Goal: Task Accomplishment & Management: Use online tool/utility

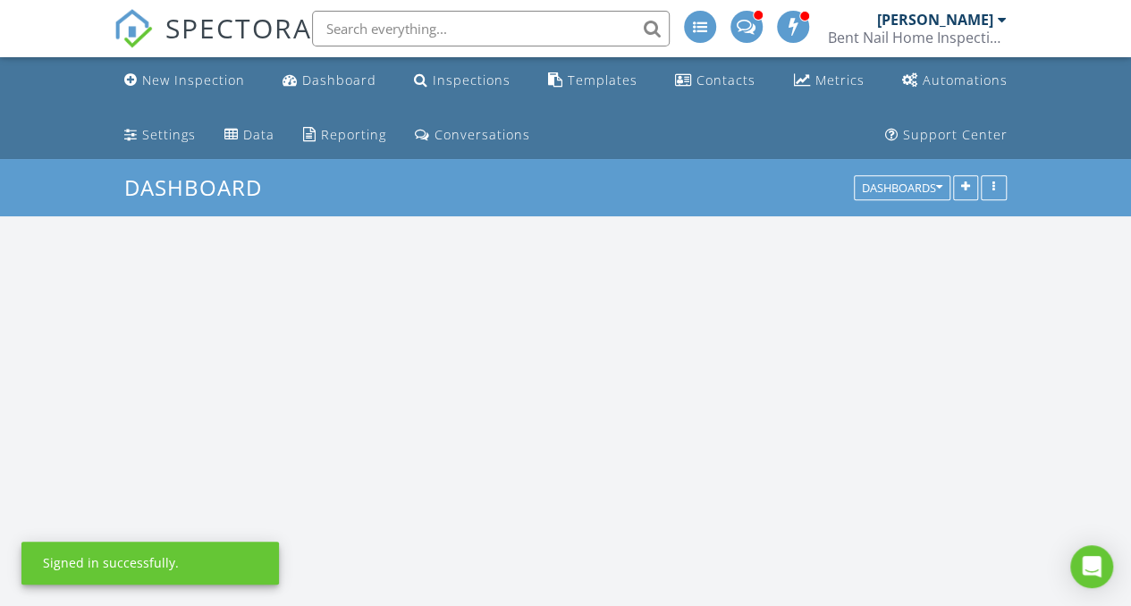
scroll to position [2011, 1158]
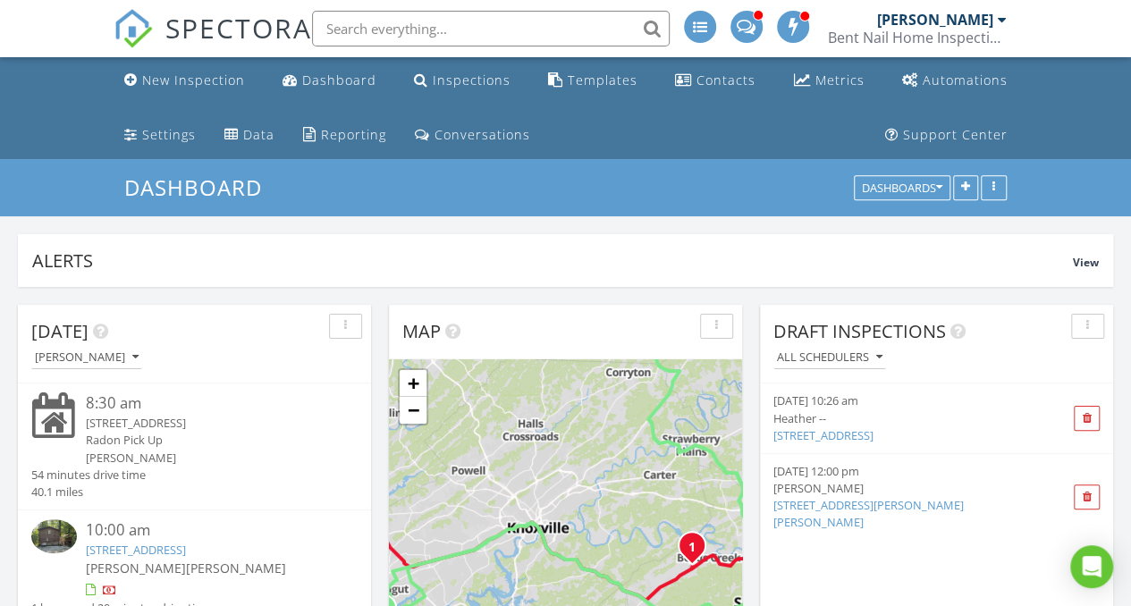
click at [156, 419] on div "[STREET_ADDRESS]" at bounding box center [208, 423] width 245 height 17
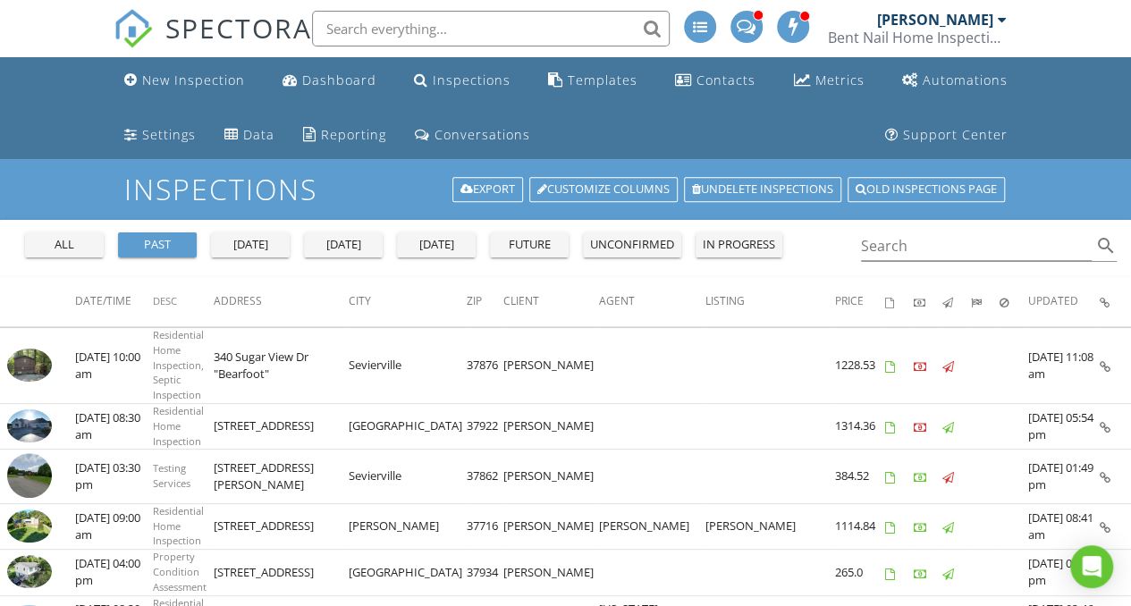
click at [158, 239] on div "past" at bounding box center [157, 245] width 64 height 18
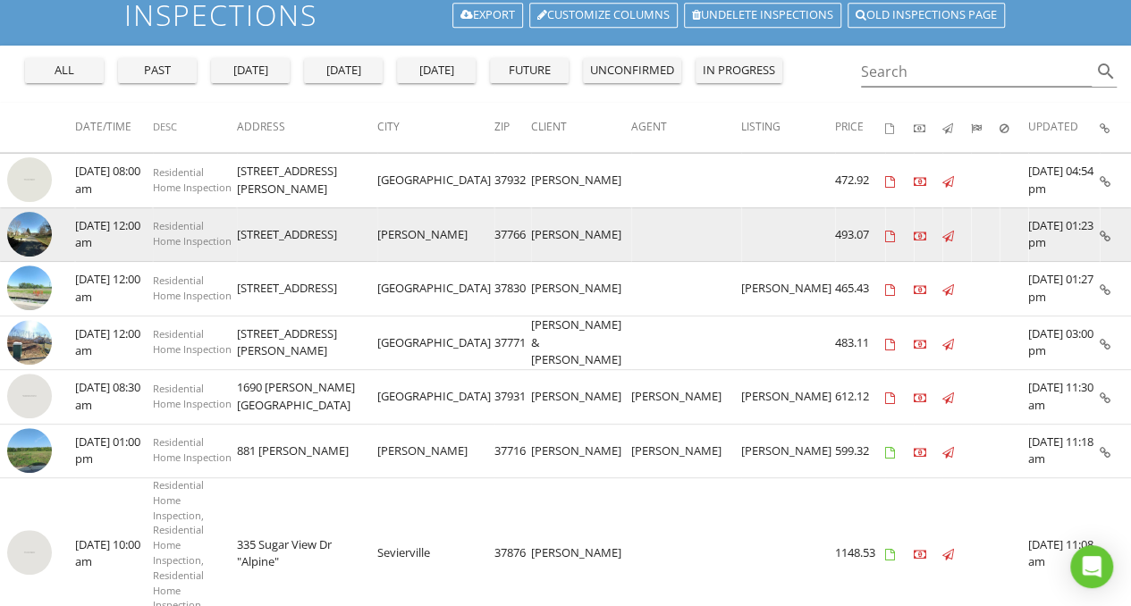
scroll to position [165, 0]
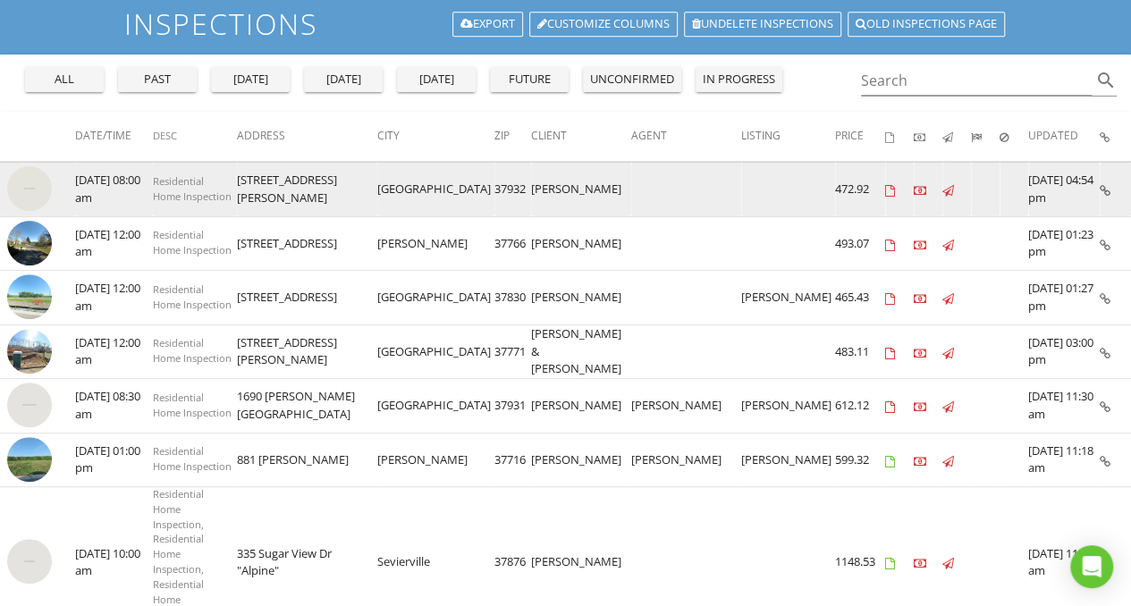
drag, startPoint x: 265, startPoint y: 383, endPoint x: 281, endPoint y: 188, distance: 196.4
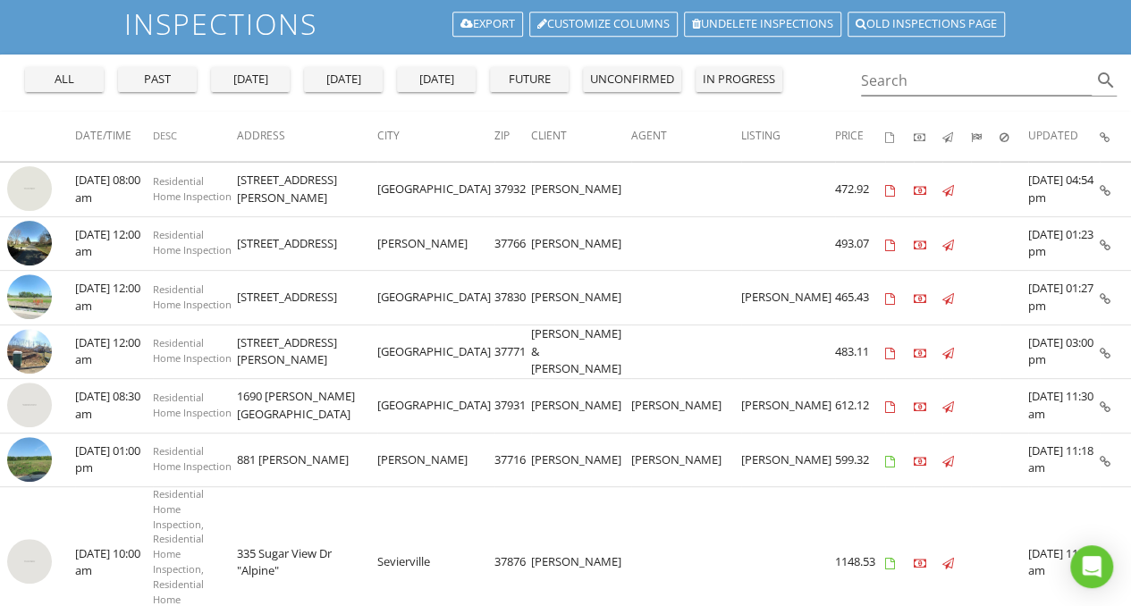
click at [166, 73] on div "past" at bounding box center [157, 80] width 64 height 18
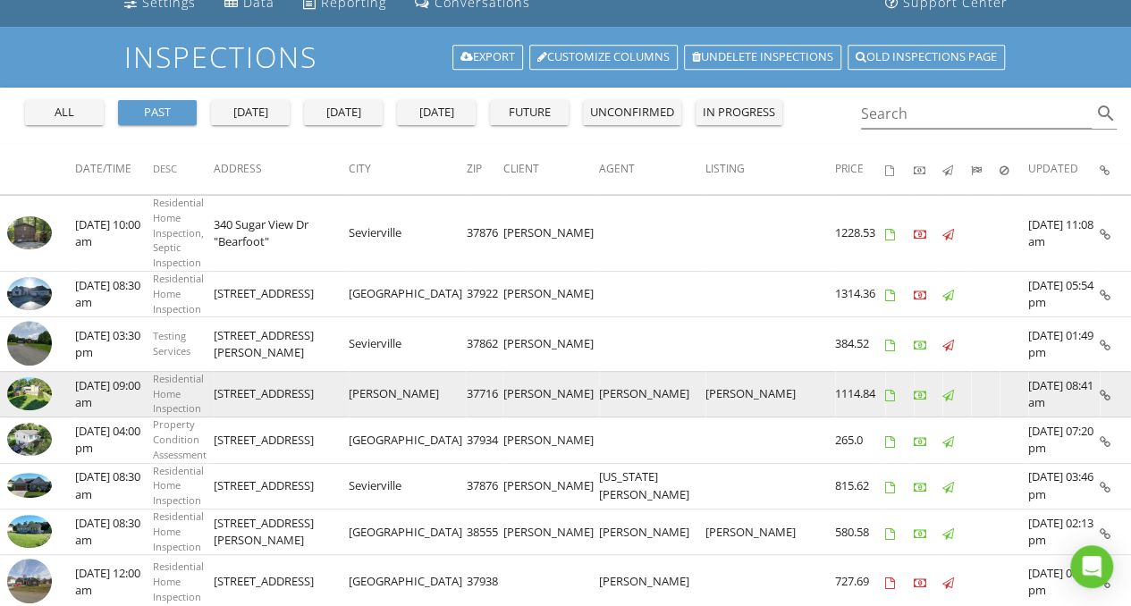
scroll to position [131, 0]
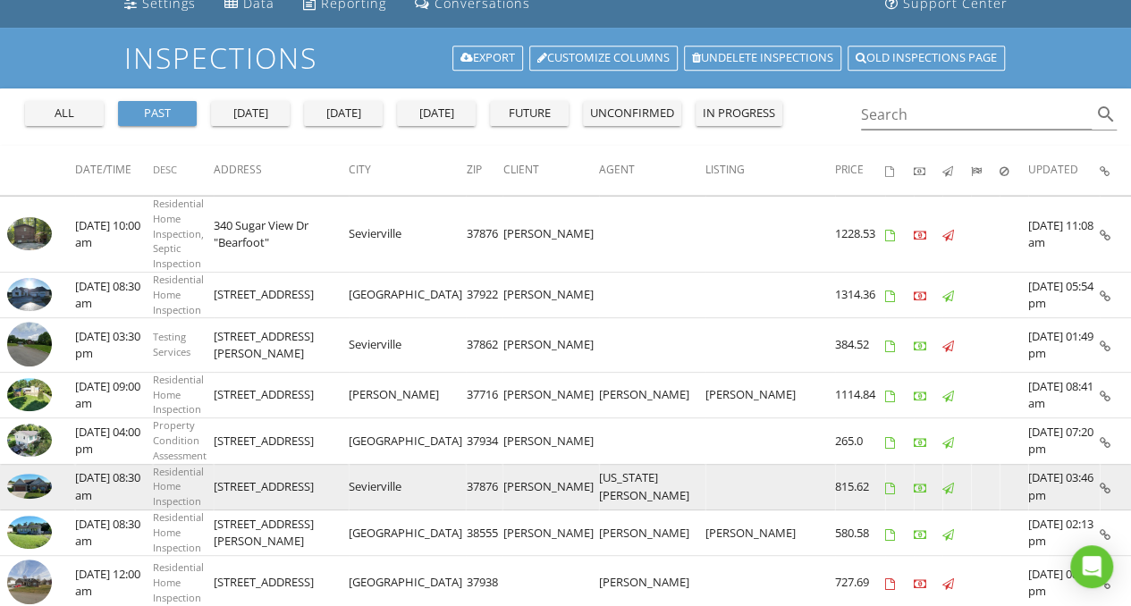
drag, startPoint x: 566, startPoint y: 440, endPoint x: 624, endPoint y: 440, distance: 58.1
click at [598, 464] on td "Laura Ryan" at bounding box center [550, 487] width 96 height 46
copy td "Laura Ryan"
drag, startPoint x: 302, startPoint y: 444, endPoint x: 402, endPoint y: 450, distance: 100.3
click at [349, 464] on td "2207 Frewin Court" at bounding box center [281, 487] width 135 height 46
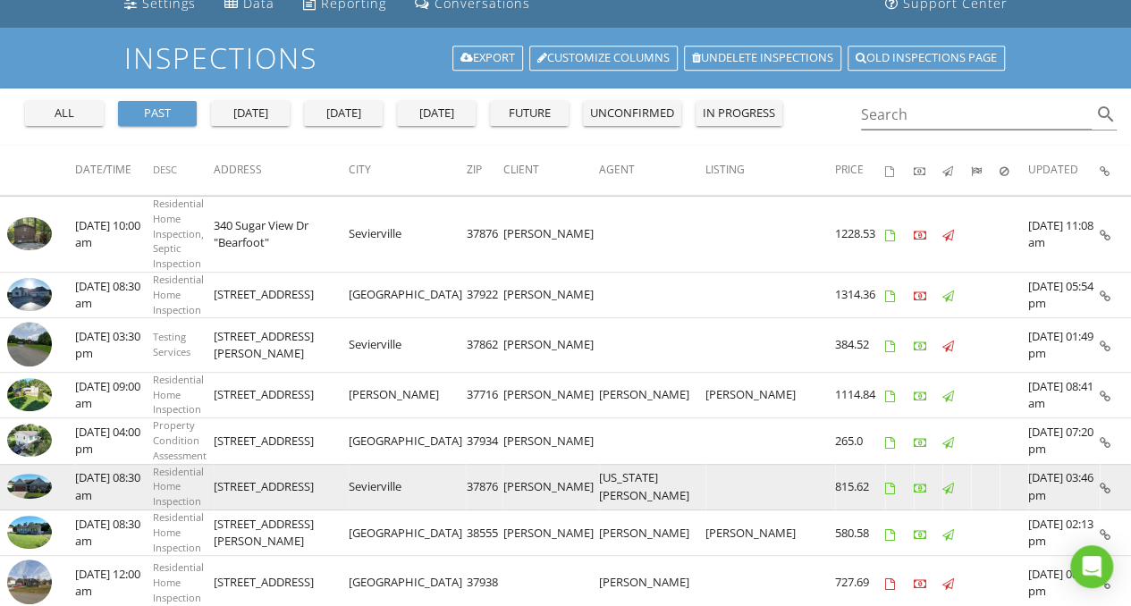
copy td "2207 Frewin Court"
drag, startPoint x: 479, startPoint y: 445, endPoint x: 454, endPoint y: 450, distance: 25.6
click at [454, 464] on td "Sevierville" at bounding box center [407, 487] width 117 height 46
drag, startPoint x: 453, startPoint y: 439, endPoint x: 504, endPoint y: 441, distance: 51.0
click at [466, 464] on td "Sevierville" at bounding box center [407, 487] width 117 height 46
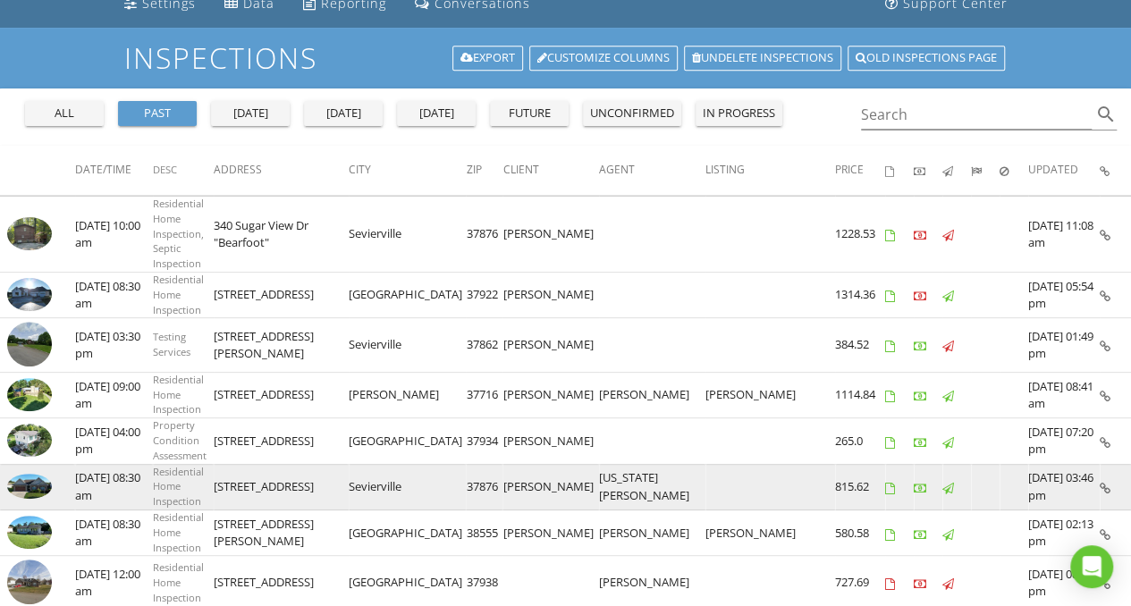
copy td "Sevierville"
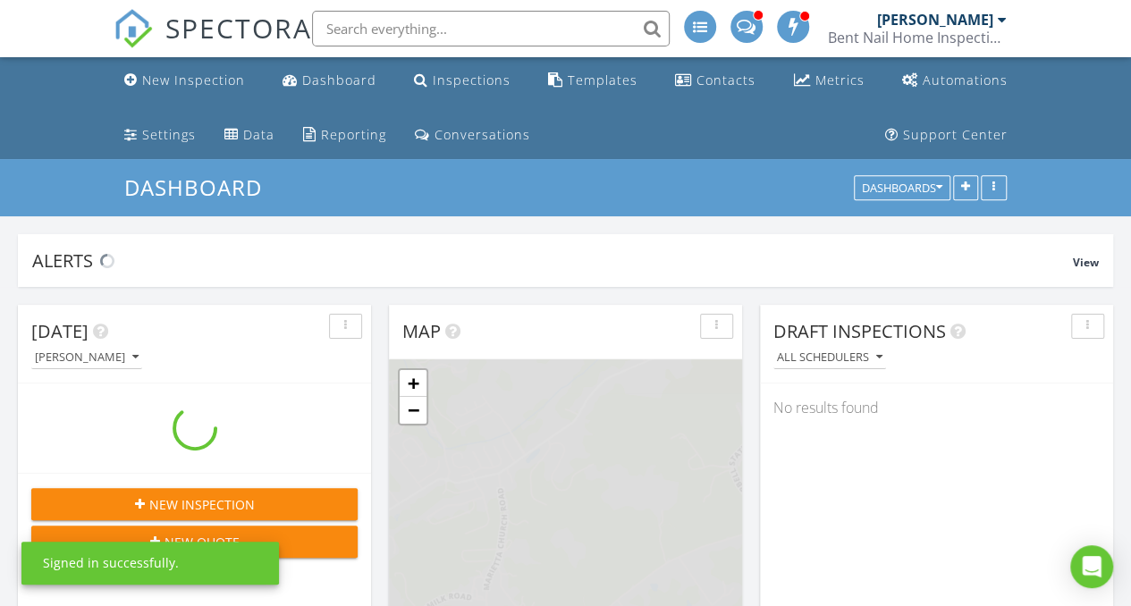
scroll to position [2011, 1158]
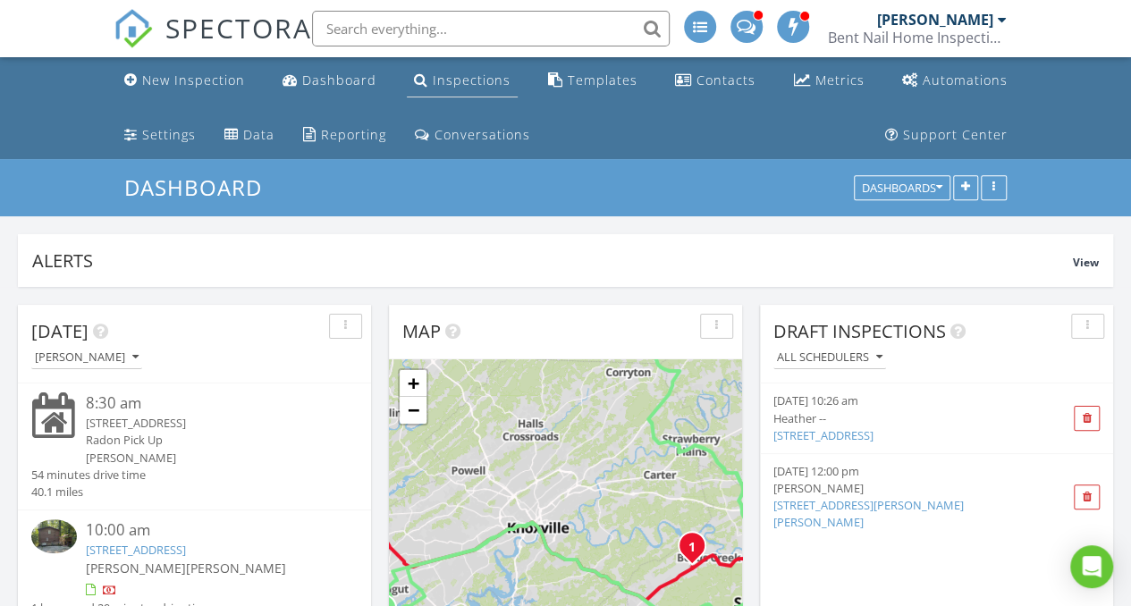
click at [459, 76] on div "Inspections" at bounding box center [472, 80] width 78 height 17
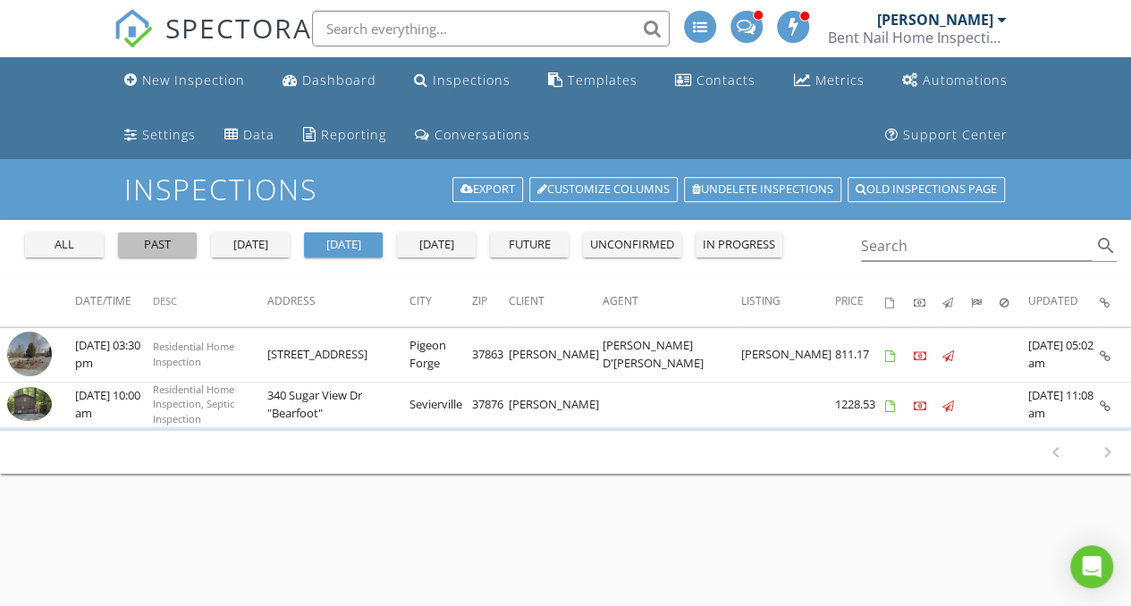
click at [166, 246] on div "past" at bounding box center [157, 245] width 64 height 18
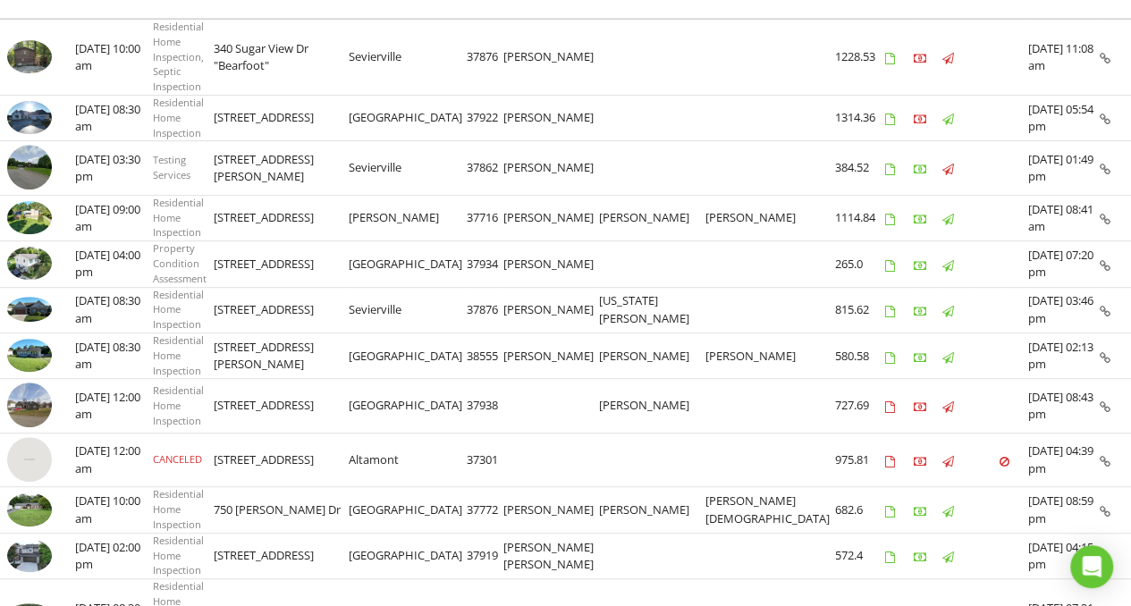
scroll to position [316, 0]
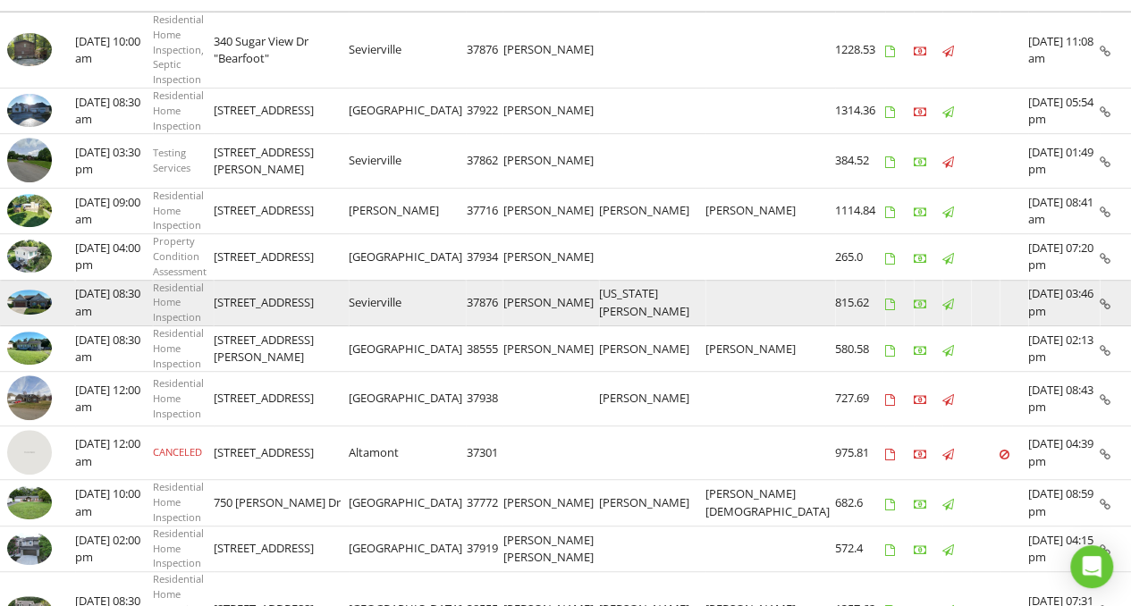
click at [29, 290] on img at bounding box center [29, 302] width 45 height 25
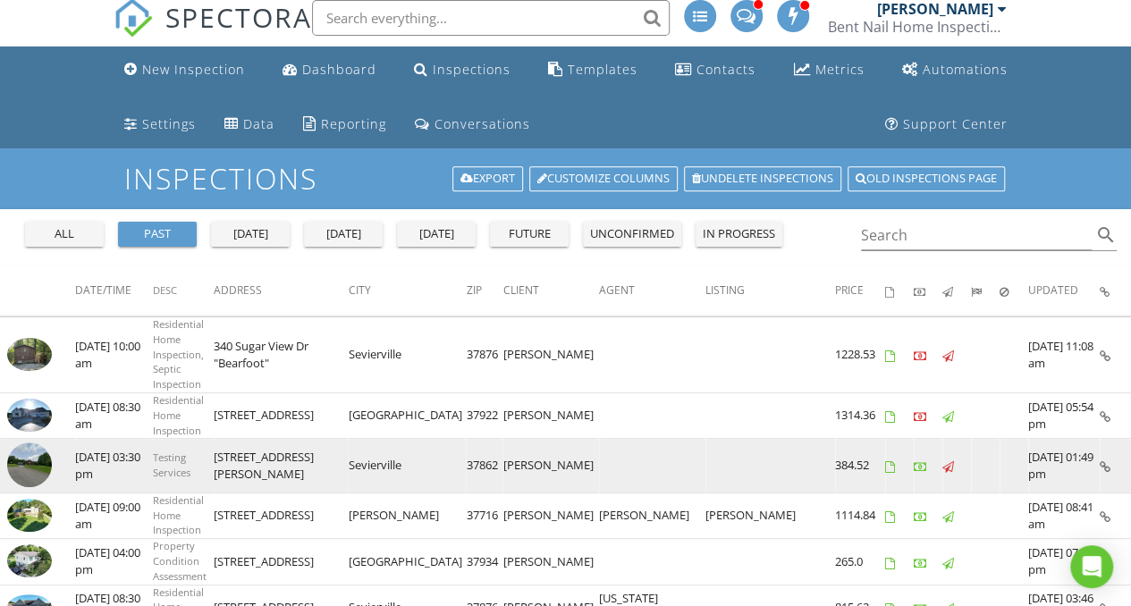
scroll to position [0, 0]
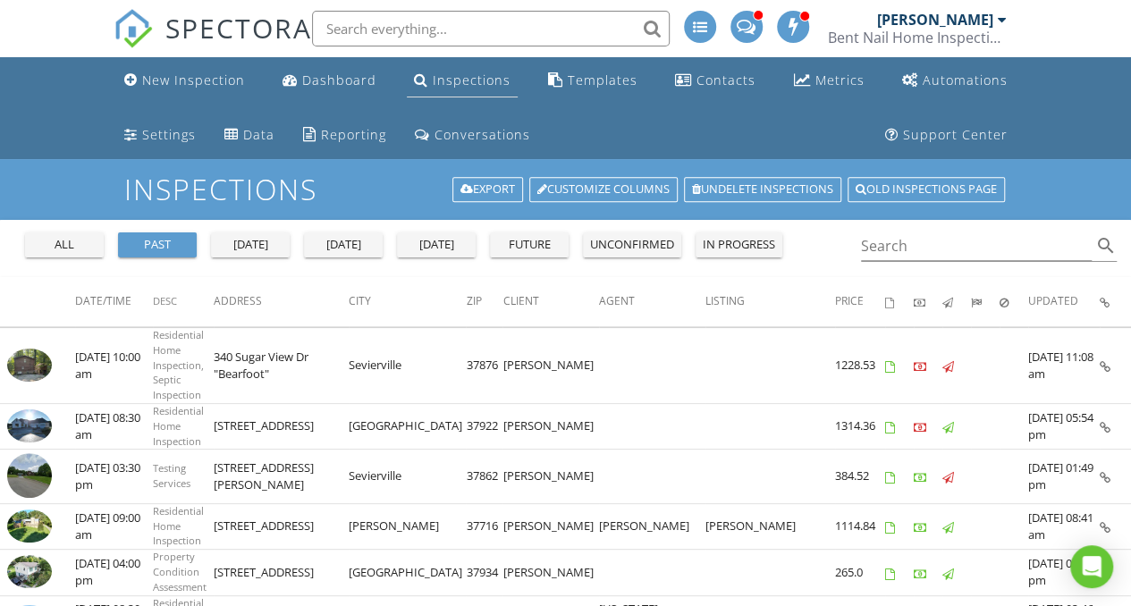
click at [476, 78] on div "Inspections" at bounding box center [472, 80] width 78 height 17
click at [451, 76] on div "Inspections" at bounding box center [472, 80] width 78 height 17
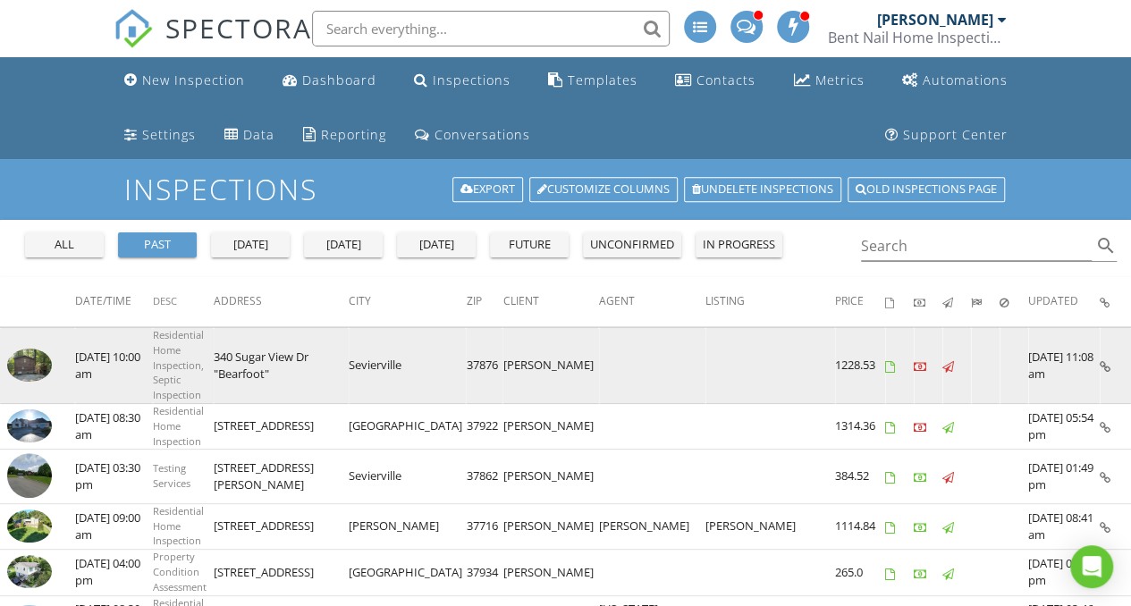
drag, startPoint x: 450, startPoint y: 76, endPoint x: 329, endPoint y: 339, distance: 289.2
click at [329, 339] on td "340 Sugar View Dr "Bearfoot"" at bounding box center [281, 366] width 135 height 76
drag, startPoint x: 302, startPoint y: 341, endPoint x: 358, endPoint y: 354, distance: 57.0
click at [358, 354] on tr "check_box_outline_blank 08/28/2025 10:00 am Residential Home Inspection, Septic…" at bounding box center [565, 366] width 1131 height 76
drag, startPoint x: 358, startPoint y: 354, endPoint x: 370, endPoint y: 355, distance: 12.5
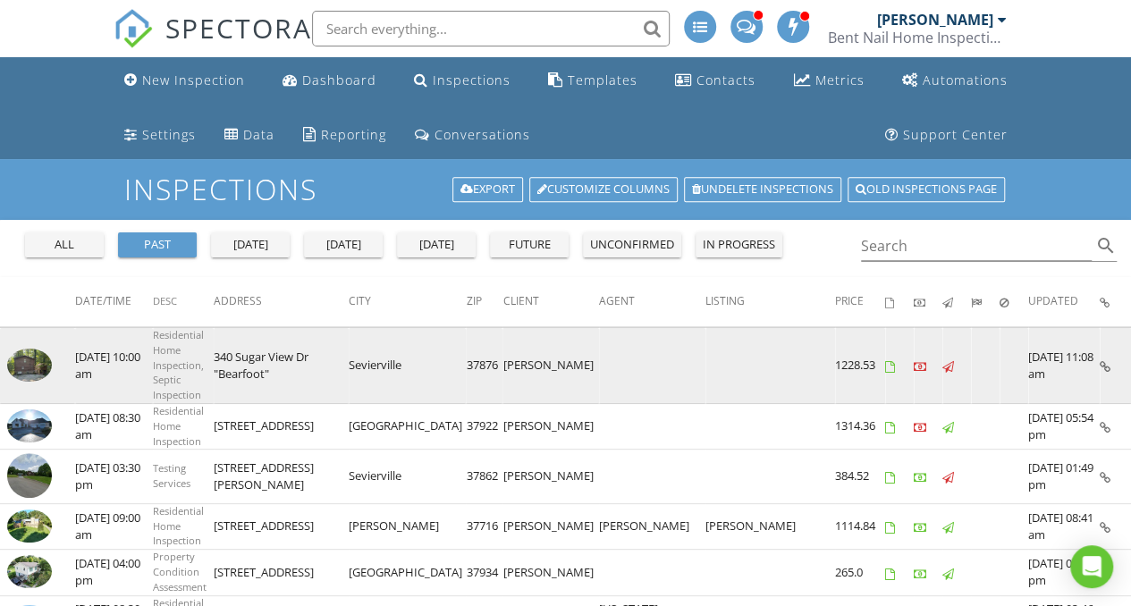
click at [349, 355] on td "340 Sugar View Dr "Bearfoot"" at bounding box center [281, 366] width 135 height 76
drag, startPoint x: 368, startPoint y: 355, endPoint x: 306, endPoint y: 334, distance: 65.9
click at [306, 334] on td "340 Sugar View Dr "Bearfoot"" at bounding box center [281, 366] width 135 height 76
copy td "40 Sugar View Dr "Bearfoot""
click at [38, 349] on img at bounding box center [29, 365] width 45 height 33
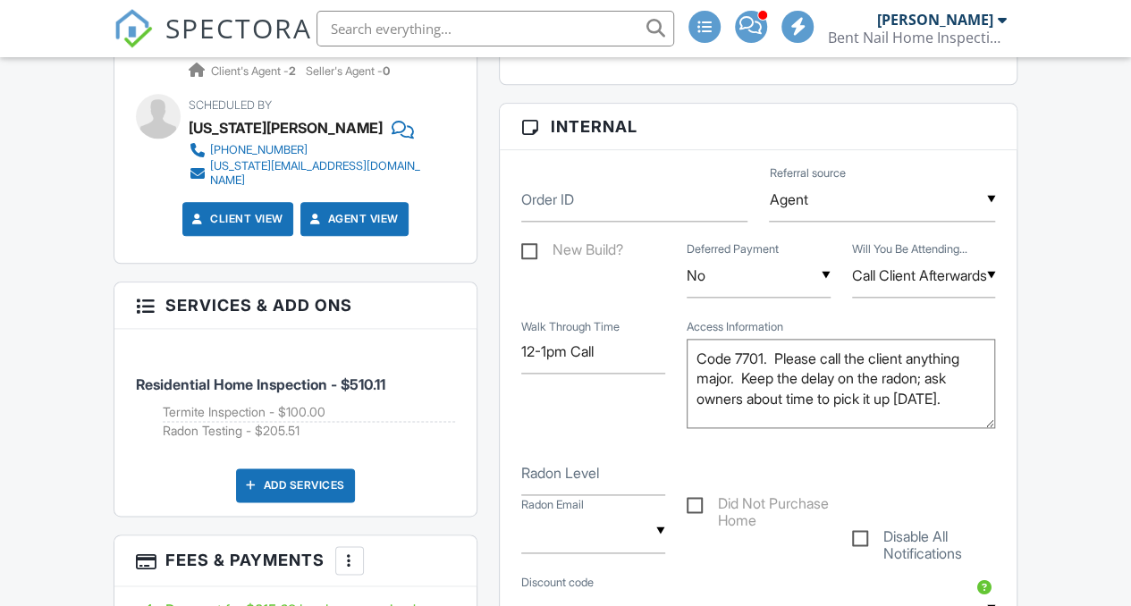
scroll to position [971, 0]
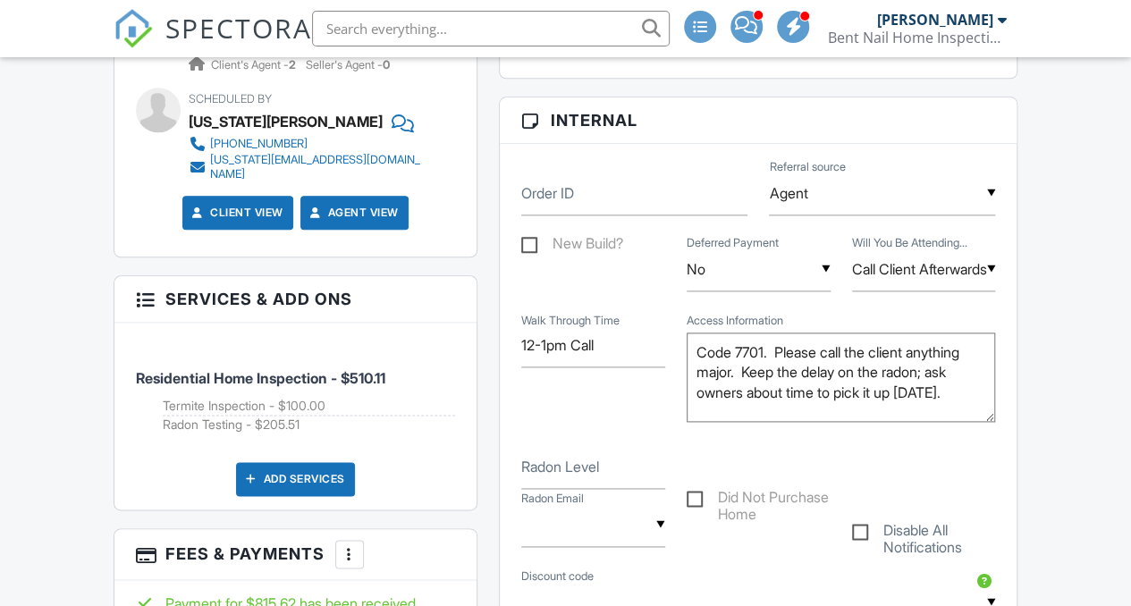
click at [580, 460] on label "Radon Level" at bounding box center [560, 467] width 78 height 20
click at [580, 460] on input "Radon Level" at bounding box center [593, 467] width 144 height 44
type input "10.9"
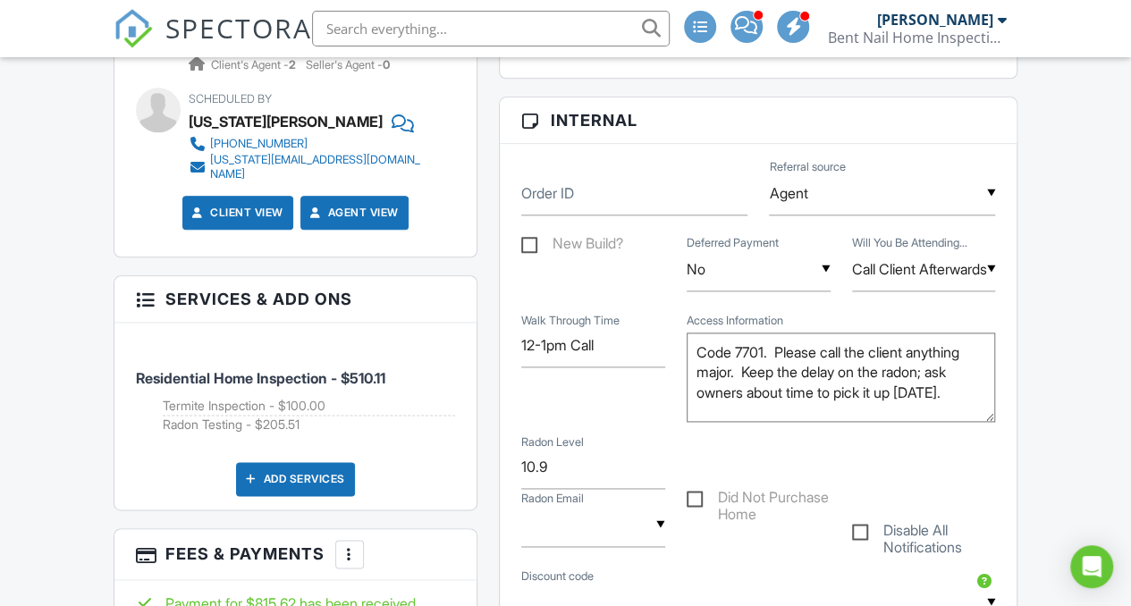
click at [658, 521] on input "text" at bounding box center [593, 525] width 144 height 44
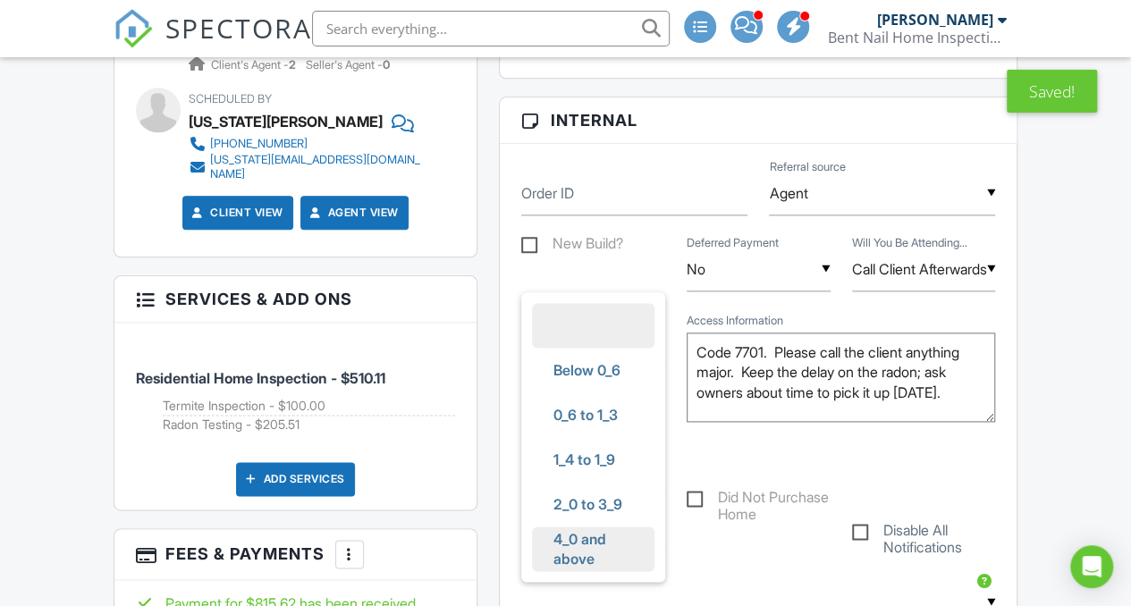
click at [592, 548] on span "4_0 and above" at bounding box center [593, 549] width 108 height 64
type input "4_0 and above"
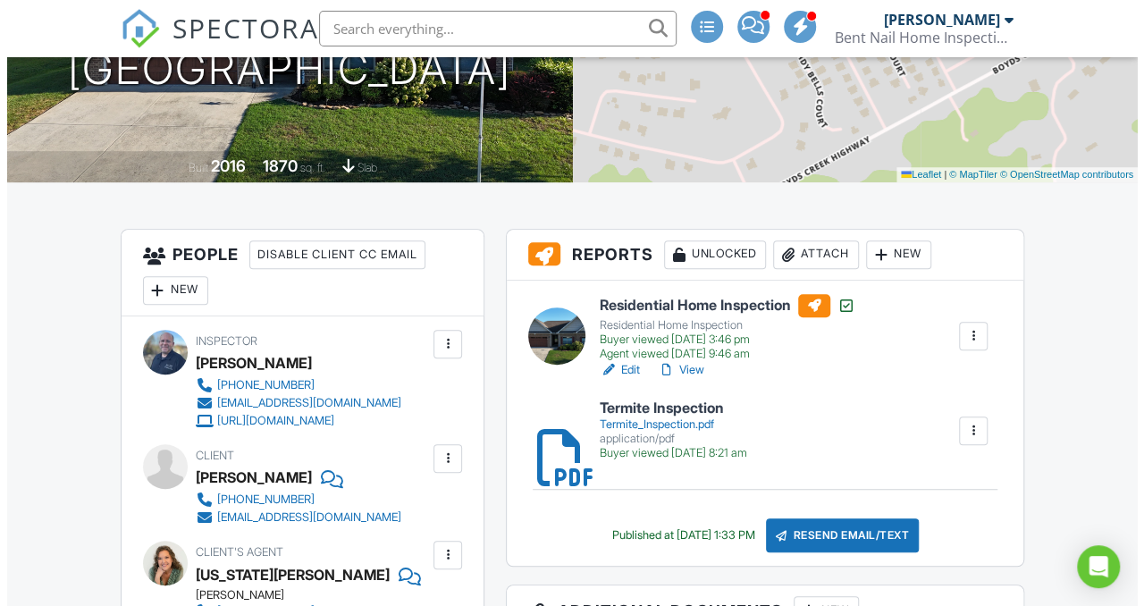
scroll to position [349, 0]
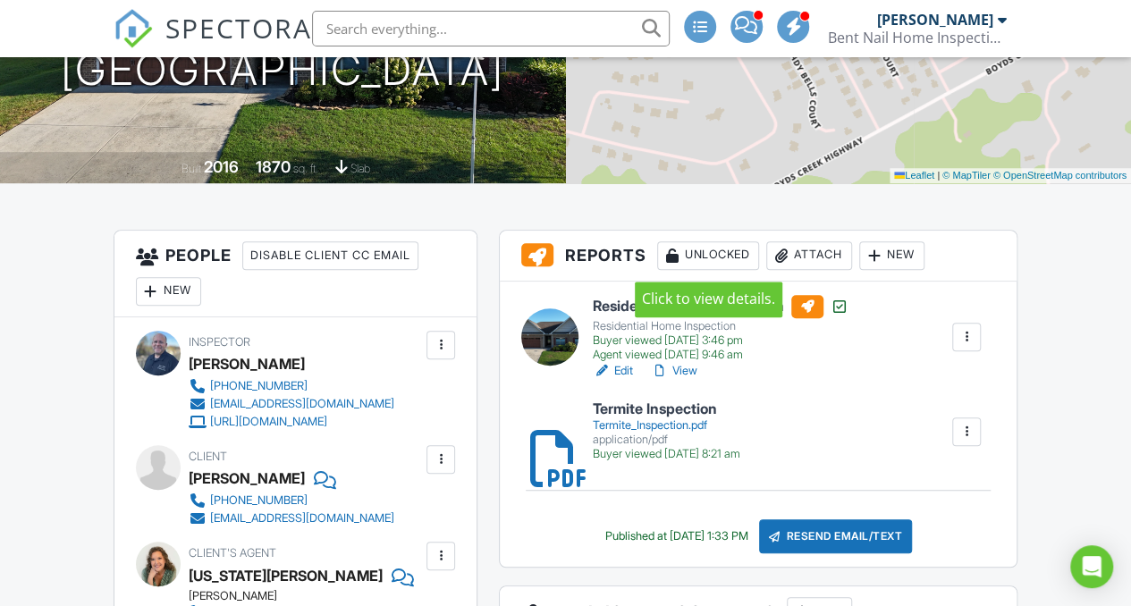
click at [807, 245] on div "Attach" at bounding box center [809, 255] width 86 height 29
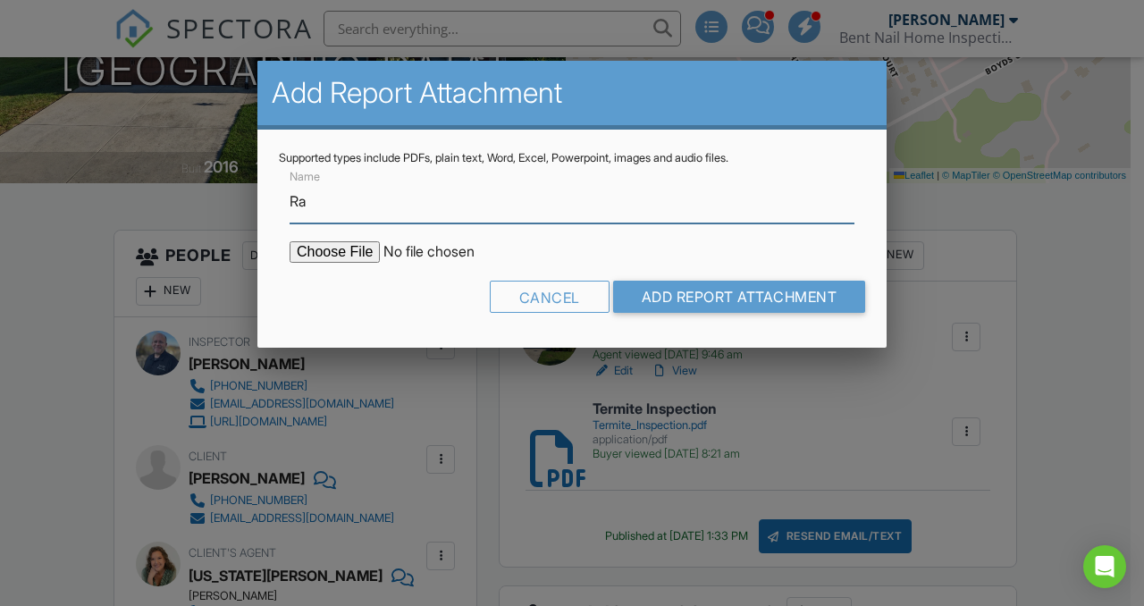
type input "Radon Test Results"
click at [360, 252] on input "file" at bounding box center [442, 251] width 304 height 21
type input "C:\fakepath\2207 Frewin Court - Radon Testing Results.pdf"
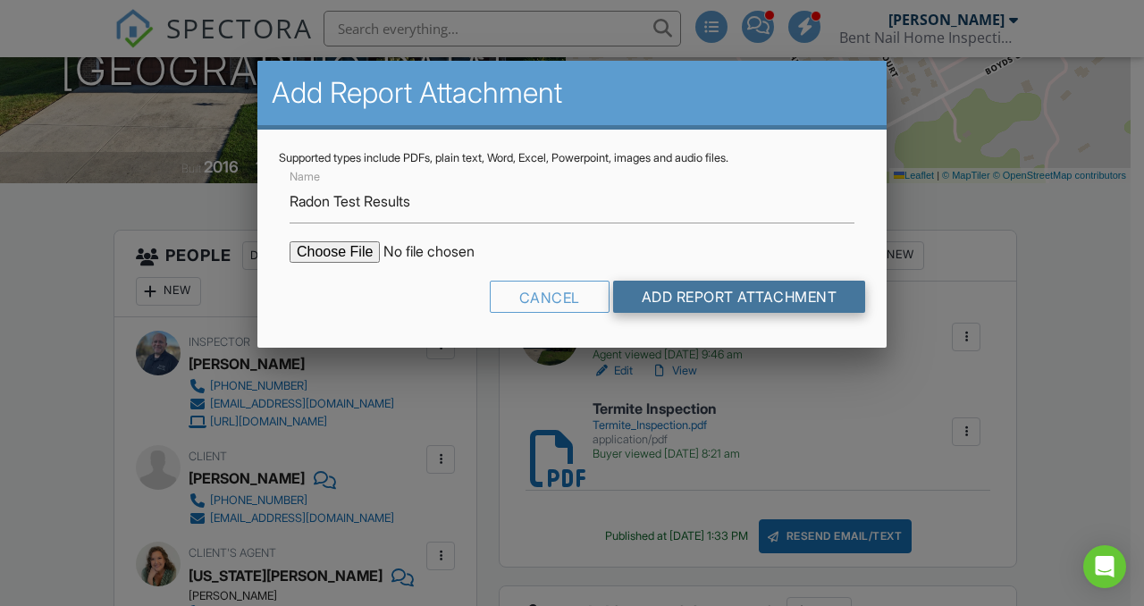
drag, startPoint x: 716, startPoint y: 290, endPoint x: 672, endPoint y: 295, distance: 44.0
click at [672, 295] on input "Add Report Attachment" at bounding box center [739, 297] width 253 height 32
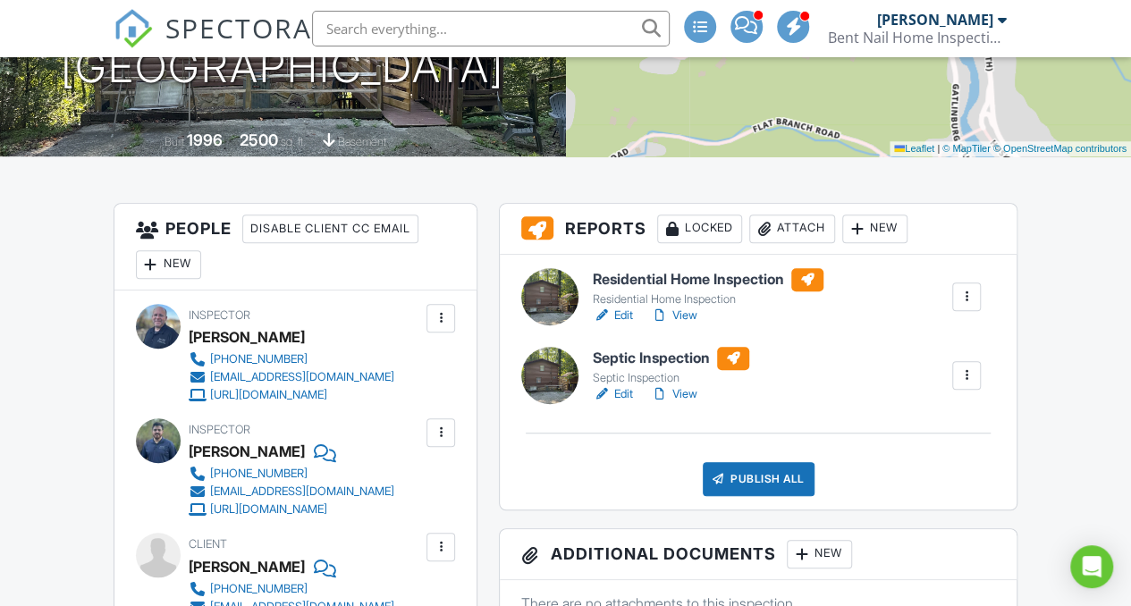
click at [620, 313] on link "Edit" at bounding box center [613, 316] width 40 height 18
